Goal: Obtain resource: Obtain resource

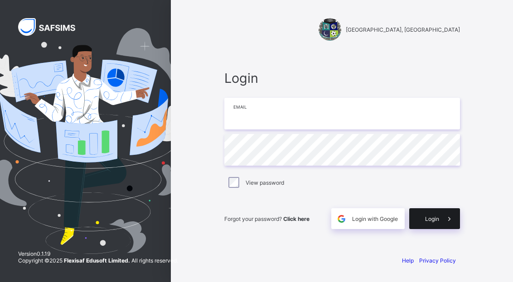
type input "**********"
click at [435, 218] on span "Login" at bounding box center [432, 219] width 14 height 7
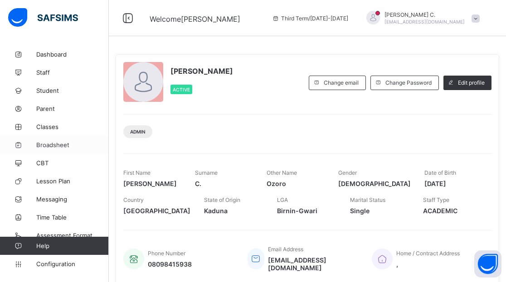
click at [52, 145] on span "Broadsheet" at bounding box center [72, 144] width 72 height 7
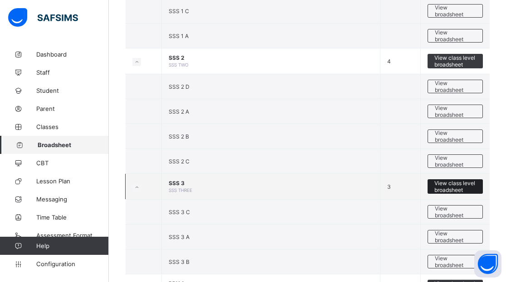
scroll to position [1036, 0]
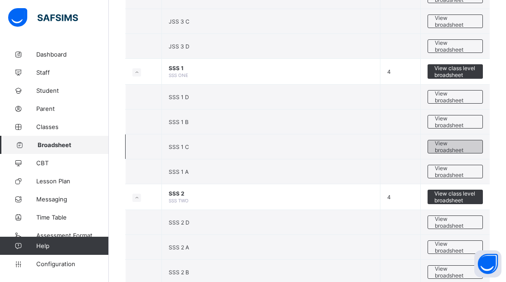
click at [461, 145] on span "View broadsheet" at bounding box center [454, 147] width 41 height 14
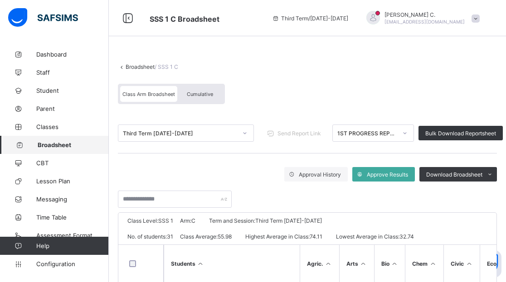
click at [406, 135] on icon at bounding box center [404, 133] width 5 height 9
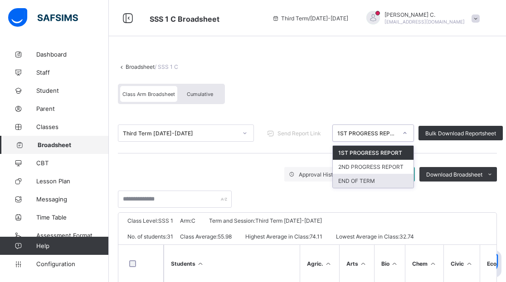
click at [367, 183] on div "END OF TERM" at bounding box center [373, 181] width 81 height 14
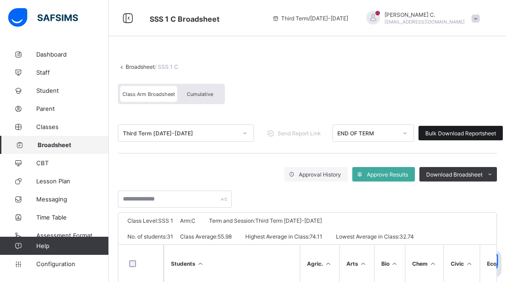
click at [468, 136] on span "Bulk Download Reportsheet" at bounding box center [460, 133] width 71 height 7
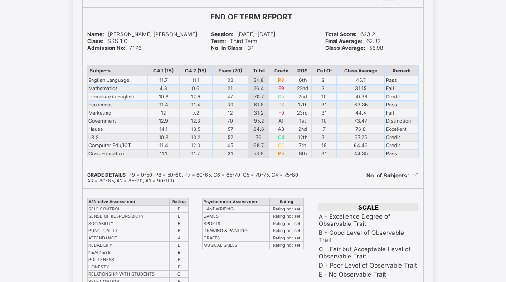
scroll to position [6378, 0]
